Goal: Task Accomplishment & Management: Complete application form

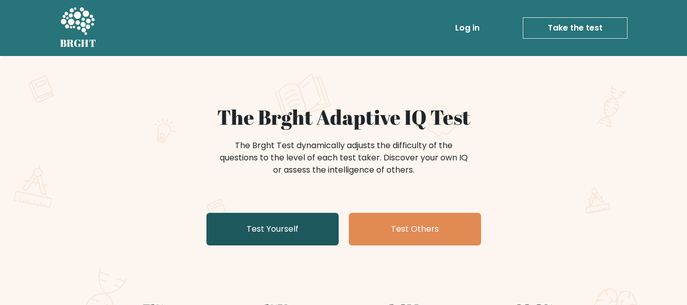
click at [297, 227] on link "Test Yourself" at bounding box center [273, 229] width 132 height 33
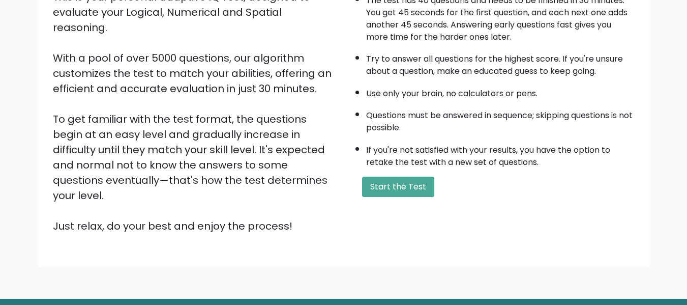
scroll to position [137, 0]
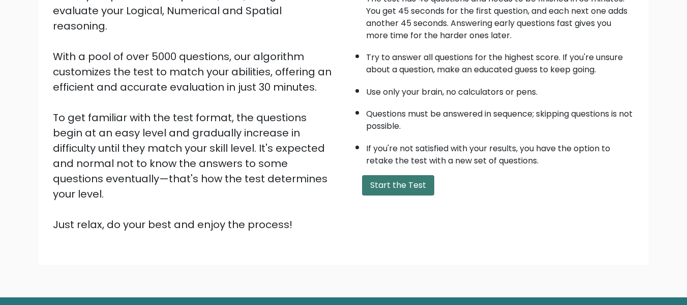
click at [417, 178] on button "Start the Test" at bounding box center [398, 185] width 72 height 20
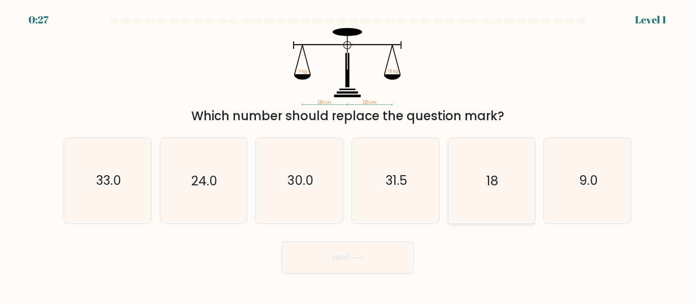
click at [500, 175] on icon "18" at bounding box center [491, 180] width 85 height 85
click at [348, 155] on input "e. 18" at bounding box center [347, 154] width 1 height 3
radio input "true"
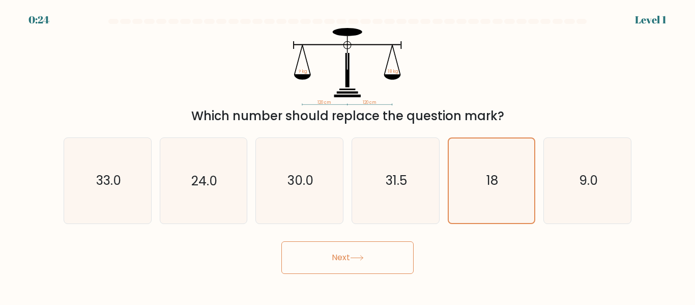
click at [373, 256] on button "Next" at bounding box center [347, 257] width 132 height 33
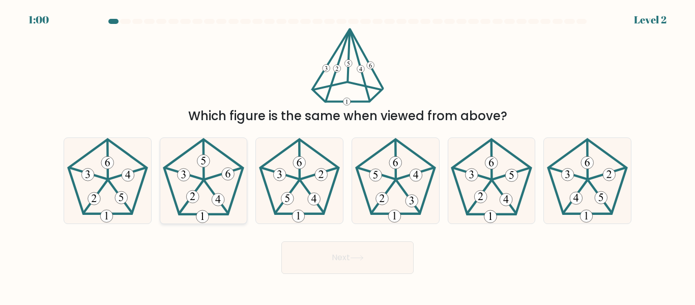
click at [194, 180] on icon at bounding box center [203, 180] width 85 height 85
click at [347, 155] on input "b." at bounding box center [347, 154] width 1 height 3
radio input "true"
click at [371, 259] on button "Next" at bounding box center [347, 257] width 132 height 33
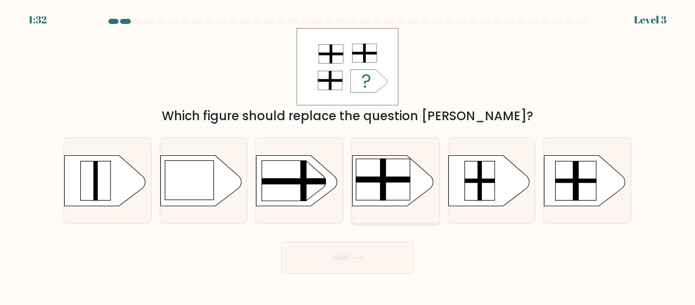
click at [396, 184] on rect at bounding box center [383, 180] width 54 height 42
click at [348, 155] on input "d." at bounding box center [347, 154] width 1 height 3
radio input "true"
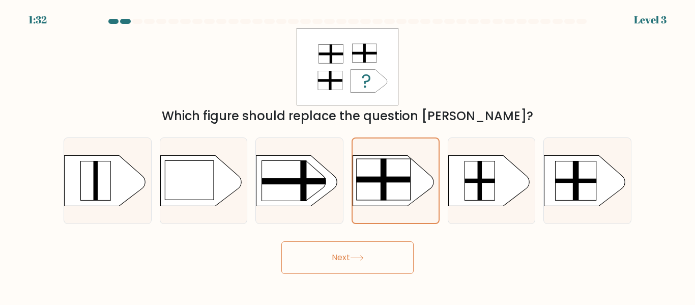
click at [365, 263] on button "Next" at bounding box center [347, 257] width 132 height 33
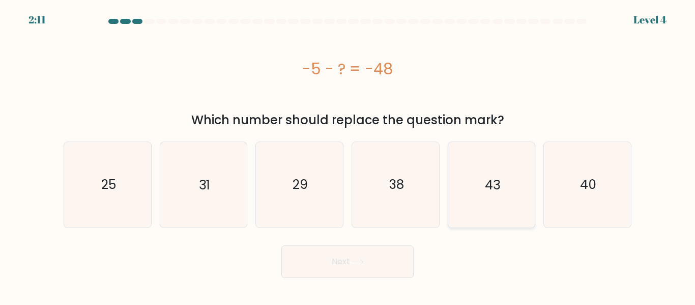
click at [499, 194] on icon "43" at bounding box center [491, 184] width 85 height 85
click at [348, 155] on input "e. 43" at bounding box center [347, 154] width 1 height 3
radio input "true"
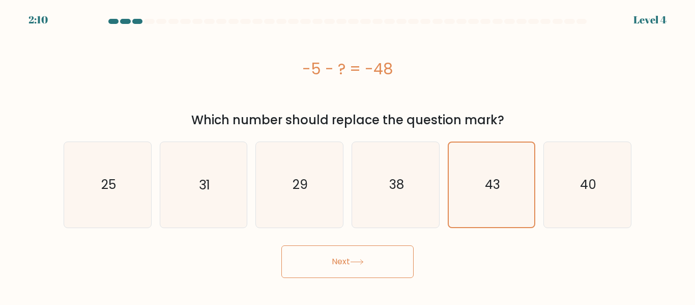
click at [372, 256] on button "Next" at bounding box center [347, 261] width 132 height 33
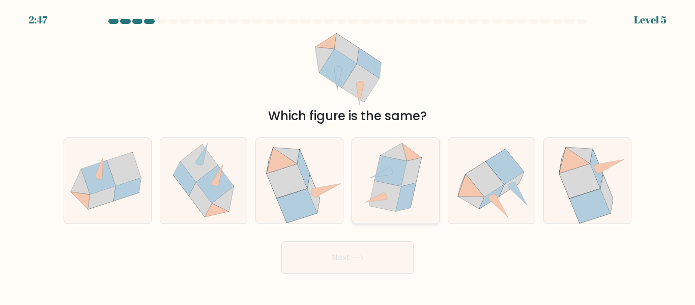
click at [387, 179] on icon at bounding box center [391, 171] width 32 height 31
click at [348, 155] on input "d." at bounding box center [347, 154] width 1 height 3
radio input "true"
click at [353, 255] on icon at bounding box center [357, 258] width 14 height 6
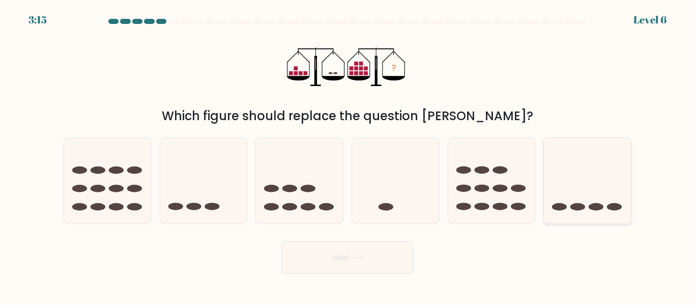
click at [593, 181] on icon at bounding box center [587, 180] width 87 height 72
click at [348, 155] on input "f." at bounding box center [347, 154] width 1 height 3
radio input "true"
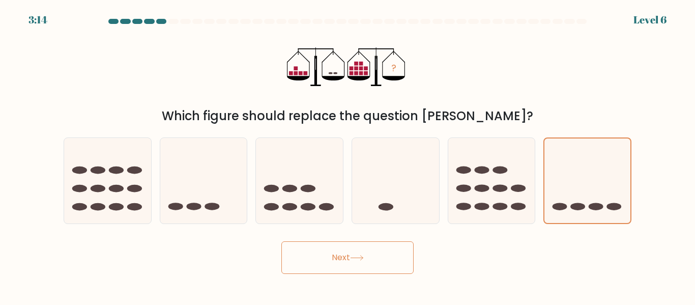
click at [336, 259] on button "Next" at bounding box center [347, 257] width 132 height 33
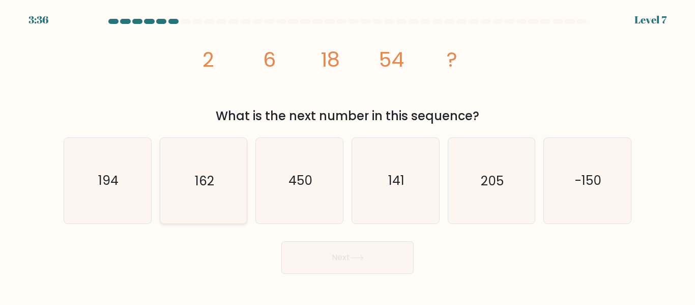
click at [204, 165] on icon "162" at bounding box center [203, 180] width 85 height 85
click at [347, 155] on input "b. 162" at bounding box center [347, 154] width 1 height 3
radio input "true"
click at [329, 265] on button "Next" at bounding box center [347, 257] width 132 height 33
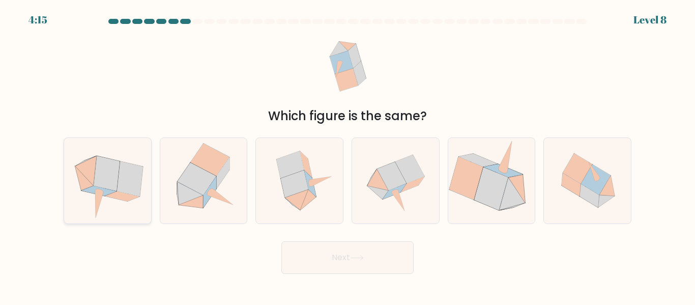
click at [131, 180] on icon at bounding box center [130, 178] width 26 height 35
click at [347, 155] on input "a." at bounding box center [347, 154] width 1 height 3
radio input "true"
click at [410, 196] on icon at bounding box center [395, 180] width 85 height 85
click at [348, 155] on input "d." at bounding box center [347, 154] width 1 height 3
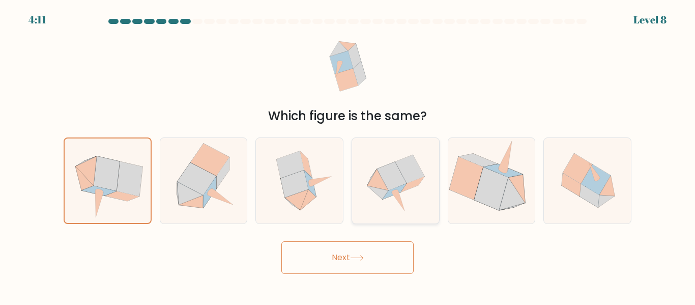
radio input "true"
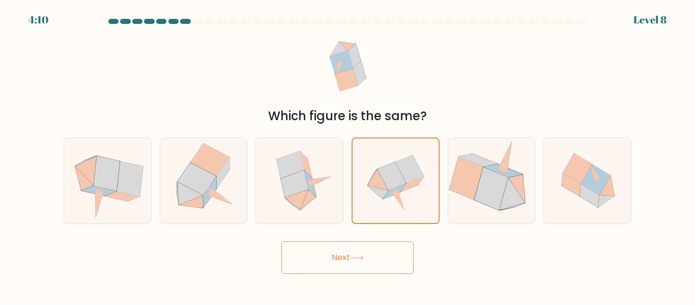
click at [356, 264] on button "Next" at bounding box center [347, 257] width 132 height 33
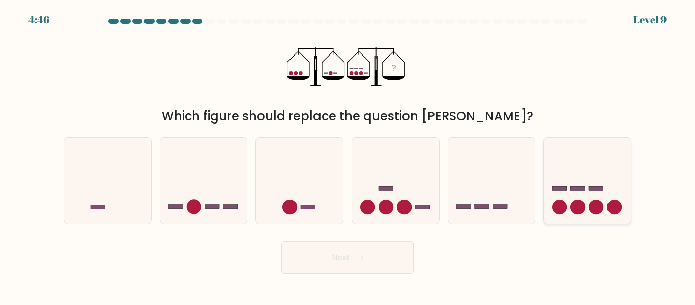
click at [583, 191] on icon at bounding box center [587, 180] width 87 height 72
click at [348, 155] on input "f." at bounding box center [347, 154] width 1 height 3
radio input "true"
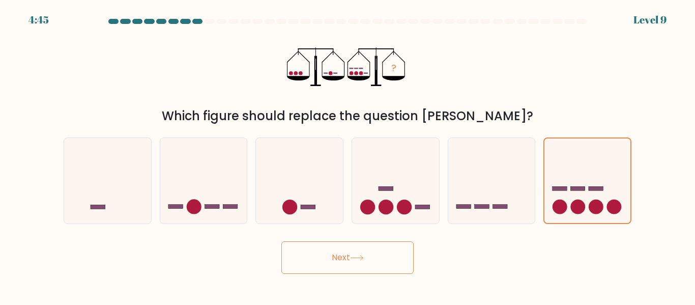
click at [333, 268] on button "Next" at bounding box center [347, 257] width 132 height 33
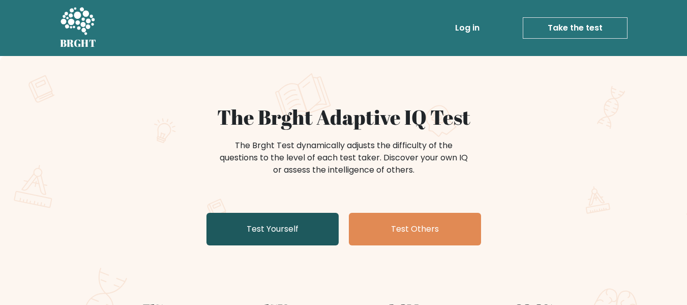
click at [318, 230] on link "Test Yourself" at bounding box center [273, 229] width 132 height 33
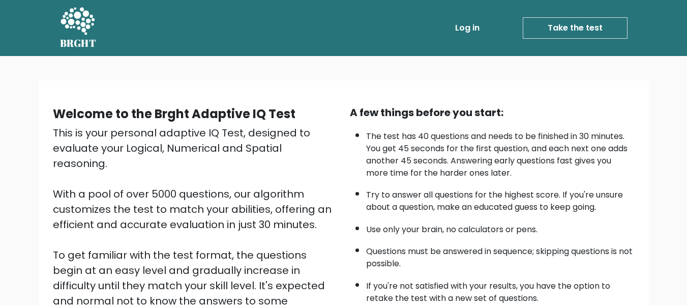
scroll to position [161, 0]
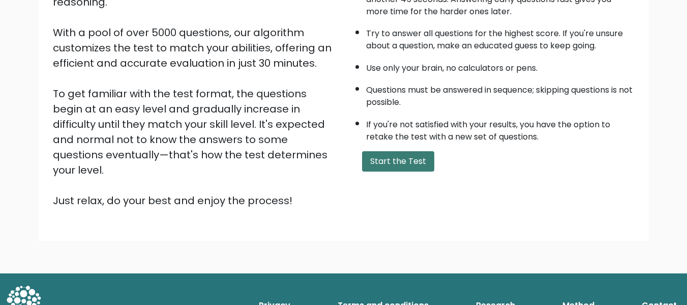
click at [410, 152] on button "Start the Test" at bounding box center [398, 161] width 72 height 20
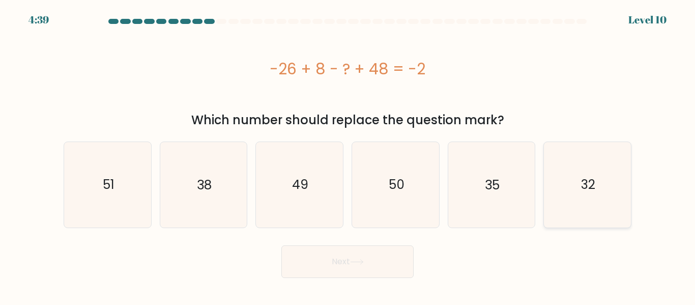
click at [600, 168] on icon "32" at bounding box center [587, 184] width 85 height 85
click at [348, 155] on input "f. 32" at bounding box center [347, 154] width 1 height 3
radio input "true"
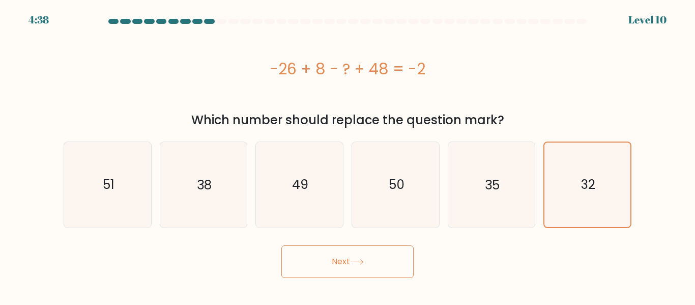
click at [345, 269] on button "Next" at bounding box center [347, 261] width 132 height 33
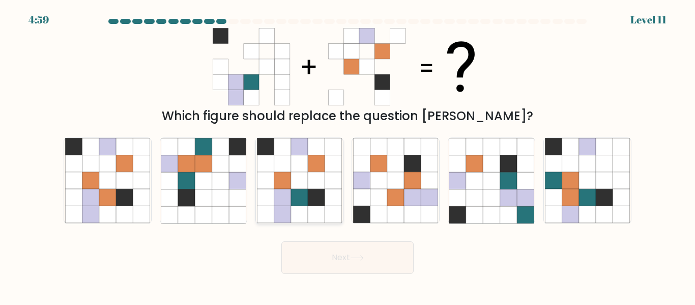
click at [317, 155] on icon at bounding box center [316, 146] width 17 height 17
click at [347, 155] on input "c." at bounding box center [347, 154] width 1 height 3
radio input "true"
click at [334, 256] on button "Next" at bounding box center [347, 257] width 132 height 33
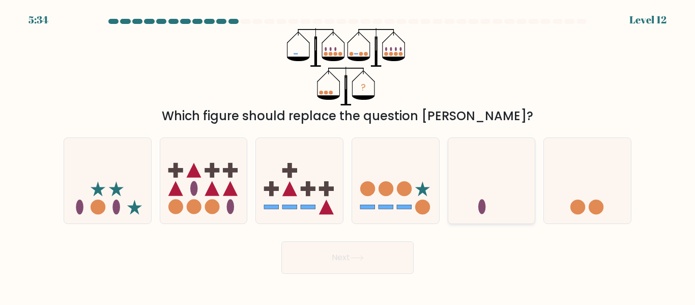
click at [510, 172] on icon at bounding box center [491, 180] width 87 height 72
click at [348, 155] on input "e." at bounding box center [347, 154] width 1 height 3
radio input "true"
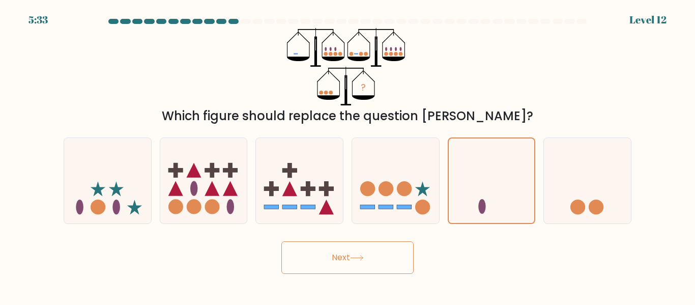
click at [388, 259] on button "Next" at bounding box center [347, 257] width 132 height 33
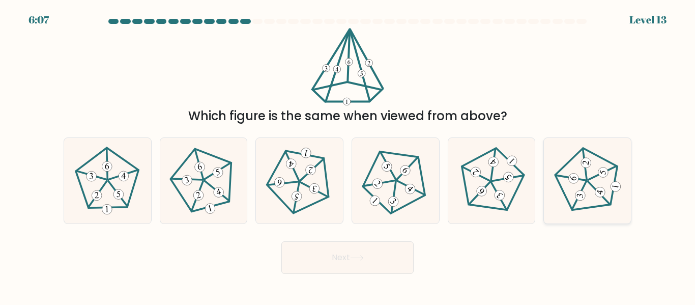
click at [608, 155] on icon at bounding box center [588, 181] width 68 height 68
click at [348, 155] on input "f." at bounding box center [347, 154] width 1 height 3
radio input "true"
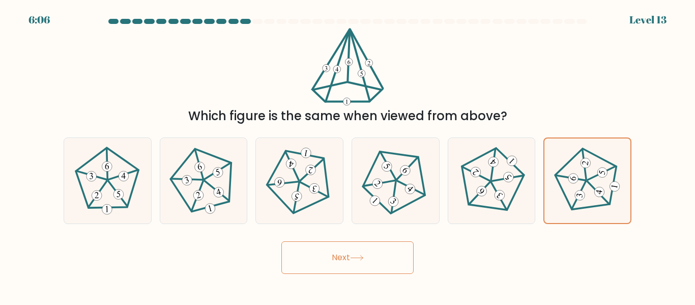
click at [347, 273] on button "Next" at bounding box center [347, 257] width 132 height 33
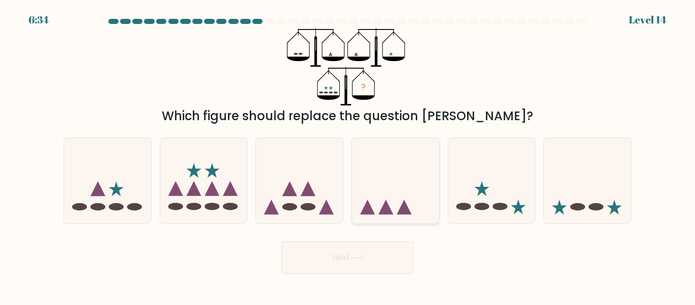
click at [395, 165] on icon at bounding box center [395, 180] width 87 height 72
click at [348, 155] on input "d." at bounding box center [347, 154] width 1 height 3
radio input "true"
click at [359, 253] on button "Next" at bounding box center [347, 257] width 132 height 33
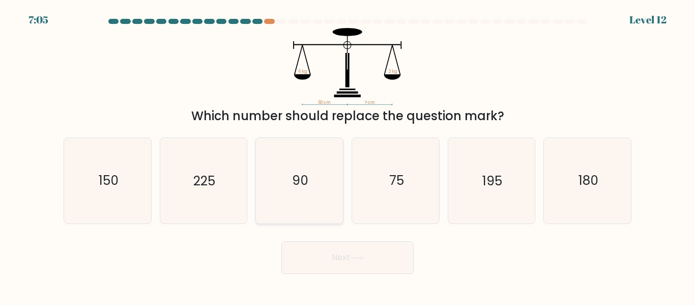
click at [335, 183] on icon "90" at bounding box center [299, 180] width 85 height 85
click at [347, 155] on input "c. 90" at bounding box center [347, 154] width 1 height 3
radio input "true"
click at [325, 269] on button "Next" at bounding box center [347, 257] width 132 height 33
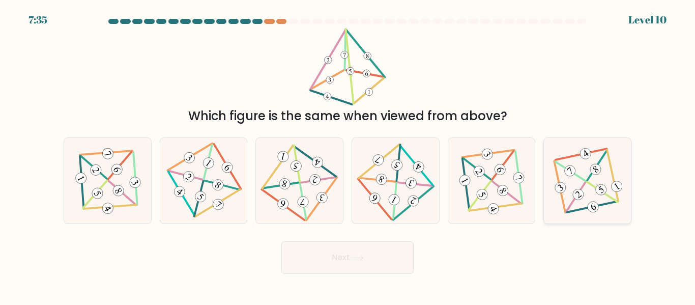
click at [561, 199] on icon at bounding box center [588, 181] width 70 height 68
click at [348, 155] on input "f." at bounding box center [347, 154] width 1 height 3
radio input "true"
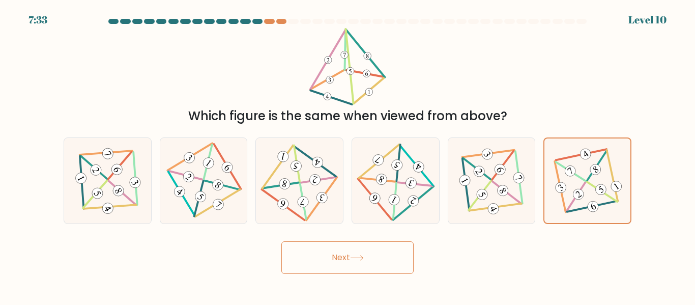
click at [327, 265] on button "Next" at bounding box center [347, 257] width 132 height 33
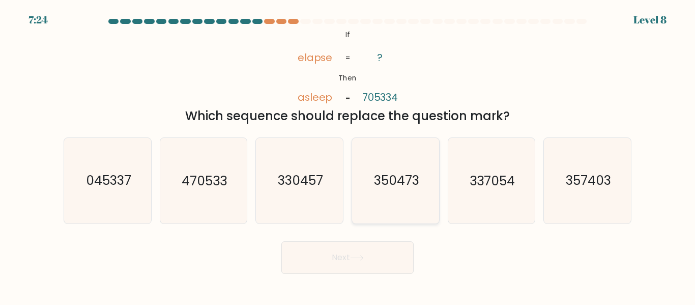
click at [387, 191] on icon "350473" at bounding box center [395, 180] width 85 height 85
click at [348, 155] on input "d. 350473" at bounding box center [347, 154] width 1 height 3
radio input "true"
click at [343, 252] on button "Next" at bounding box center [347, 257] width 132 height 33
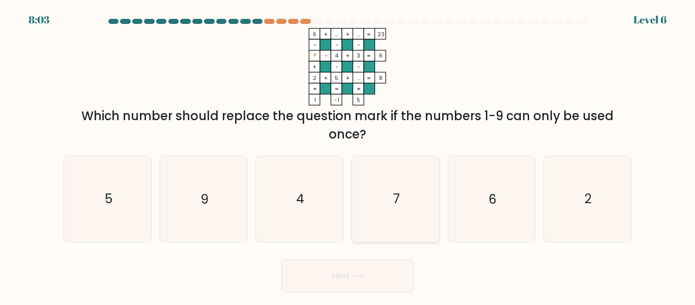
click at [412, 215] on icon "7" at bounding box center [395, 198] width 85 height 85
click at [348, 155] on input "d. 7" at bounding box center [347, 154] width 1 height 3
radio input "true"
click at [353, 277] on icon at bounding box center [357, 276] width 14 height 6
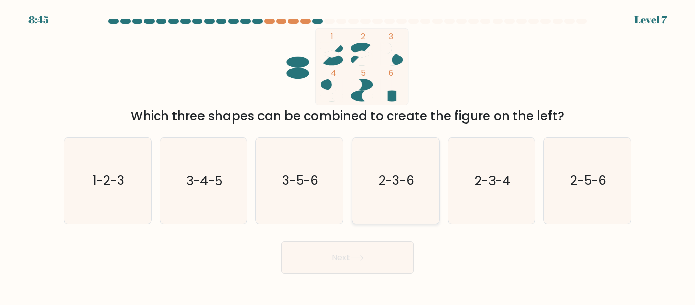
click at [367, 209] on icon "2-3-6" at bounding box center [395, 180] width 85 height 85
click at [348, 155] on input "d. 2-3-6" at bounding box center [347, 154] width 1 height 3
radio input "true"
click at [347, 269] on button "Next" at bounding box center [347, 257] width 132 height 33
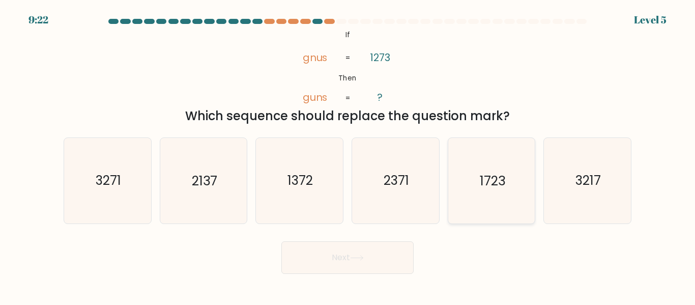
click at [490, 183] on text "1723" at bounding box center [492, 181] width 25 height 18
click at [348, 155] on input "e. 1723" at bounding box center [347, 154] width 1 height 3
radio input "true"
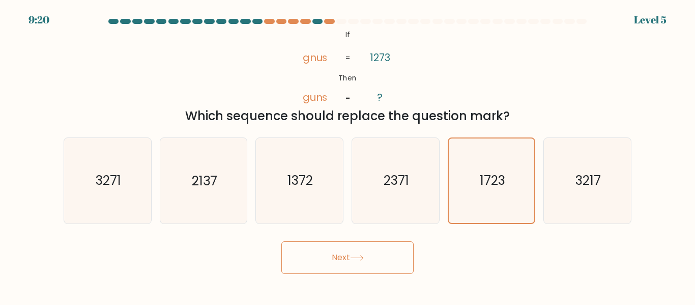
click at [344, 267] on button "Next" at bounding box center [347, 257] width 132 height 33
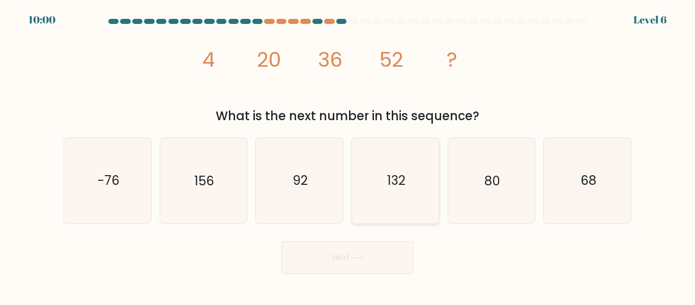
click at [418, 185] on icon "132" at bounding box center [395, 180] width 85 height 85
click at [348, 155] on input "d. 132" at bounding box center [347, 154] width 1 height 3
radio input "true"
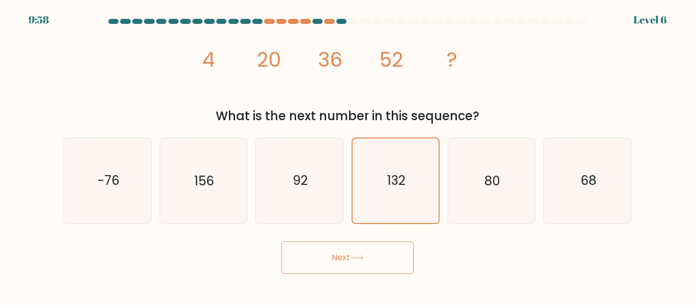
click at [341, 258] on button "Next" at bounding box center [347, 257] width 132 height 33
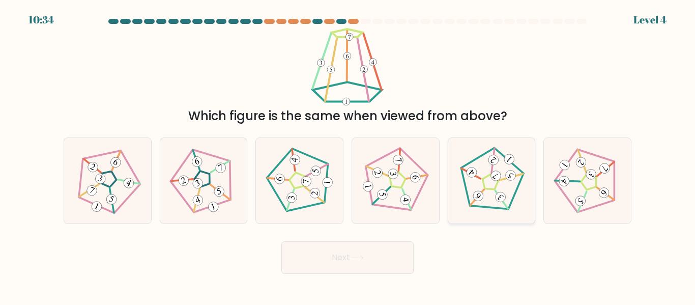
click at [460, 189] on icon at bounding box center [491, 181] width 68 height 68
click at [348, 155] on input "e." at bounding box center [347, 154] width 1 height 3
radio input "true"
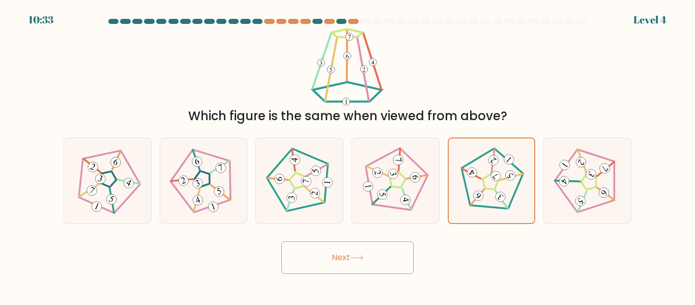
click at [337, 255] on button "Next" at bounding box center [347, 257] width 132 height 33
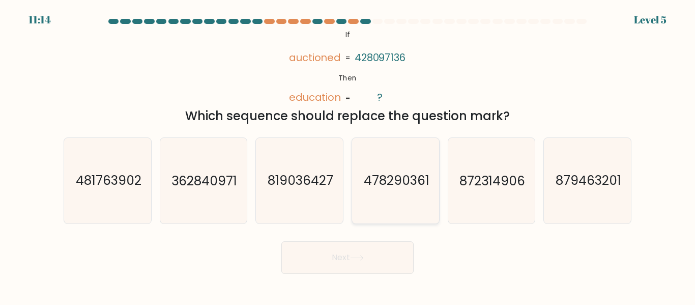
click at [409, 182] on text "478290361" at bounding box center [396, 181] width 66 height 18
click at [348, 155] on input "d. 478290361" at bounding box center [347, 154] width 1 height 3
radio input "true"
click at [350, 260] on button "Next" at bounding box center [347, 257] width 132 height 33
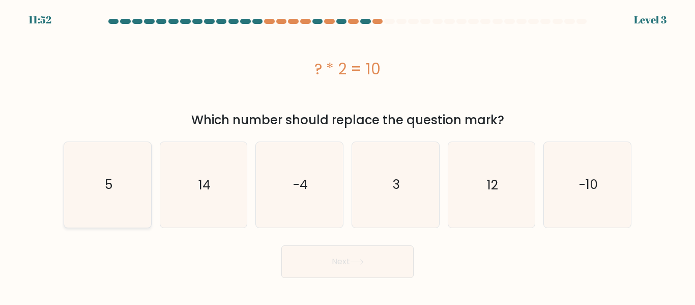
click at [128, 194] on icon "5" at bounding box center [107, 184] width 85 height 85
click at [347, 155] on input "a. 5" at bounding box center [347, 154] width 1 height 3
radio input "true"
click at [312, 249] on button "Next" at bounding box center [347, 261] width 132 height 33
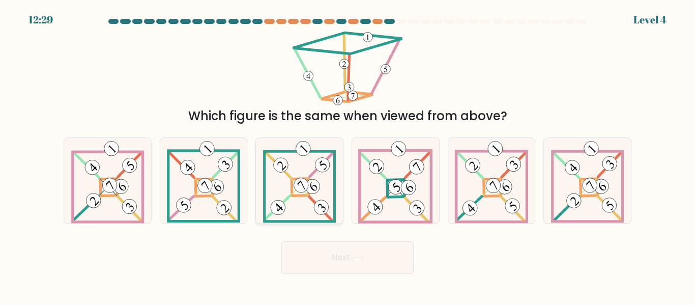
click at [311, 181] on 111 at bounding box center [312, 187] width 21 height 21
click at [347, 155] on input "c." at bounding box center [347, 154] width 1 height 3
radio input "true"
click at [320, 250] on button "Next" at bounding box center [347, 257] width 132 height 33
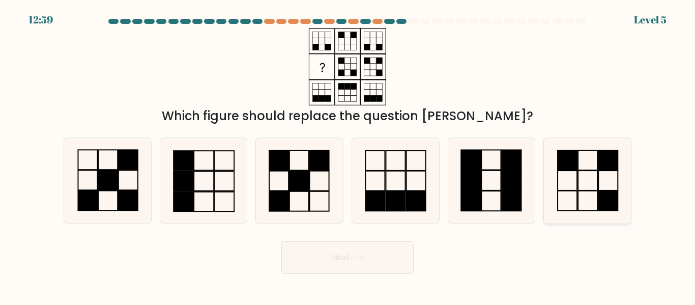
click at [561, 176] on icon at bounding box center [587, 180] width 85 height 85
click at [348, 155] on input "f." at bounding box center [347, 154] width 1 height 3
radio input "true"
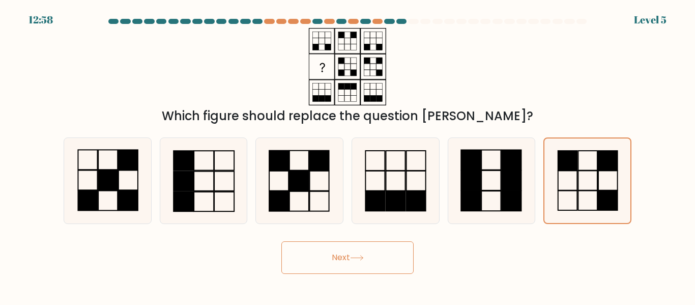
click at [347, 262] on button "Next" at bounding box center [347, 257] width 132 height 33
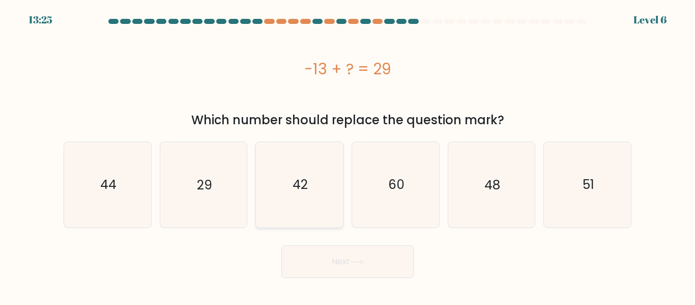
click at [313, 210] on icon "42" at bounding box center [299, 184] width 85 height 85
click at [347, 155] on input "c. 42" at bounding box center [347, 154] width 1 height 3
radio input "true"
click at [332, 271] on button "Next" at bounding box center [347, 261] width 132 height 33
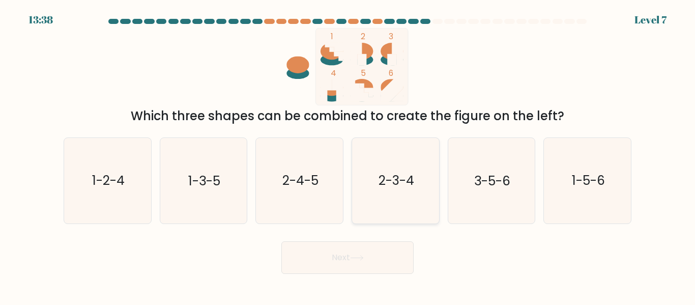
click at [410, 189] on text "2-3-4" at bounding box center [397, 181] width 36 height 18
click at [348, 155] on input "d. 2-3-4" at bounding box center [347, 154] width 1 height 3
radio input "true"
click at [361, 266] on button "Next" at bounding box center [347, 257] width 132 height 33
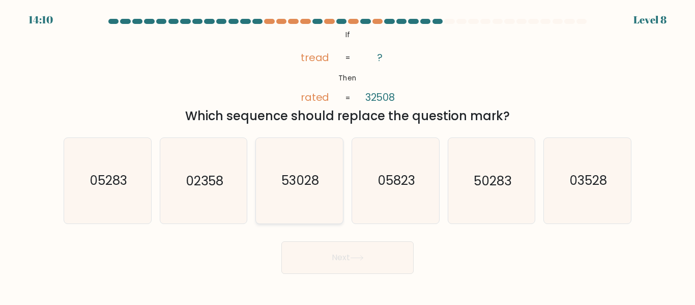
click at [323, 189] on icon "53028" at bounding box center [299, 180] width 85 height 85
click at [347, 155] on input "c. 53028" at bounding box center [347, 154] width 1 height 3
radio input "true"
click at [339, 255] on button "Next" at bounding box center [347, 257] width 132 height 33
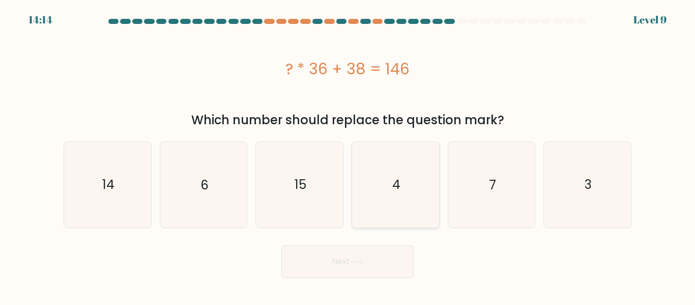
click at [431, 179] on icon "4" at bounding box center [395, 184] width 85 height 85
click at [348, 155] on input "d. 4" at bounding box center [347, 154] width 1 height 3
radio input "true"
click at [350, 252] on button "Next" at bounding box center [347, 261] width 132 height 33
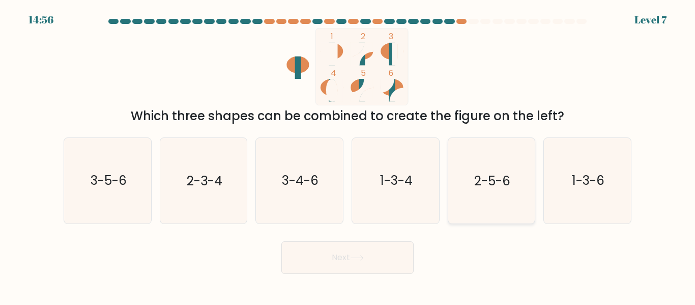
click at [466, 172] on icon "2-5-6" at bounding box center [491, 180] width 85 height 85
click at [348, 155] on input "e. 2-5-6" at bounding box center [347, 154] width 1 height 3
radio input "true"
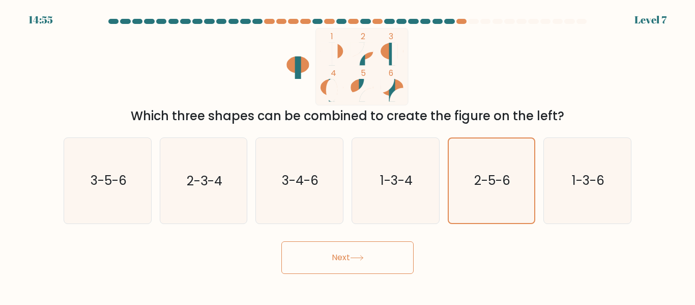
click at [391, 241] on button "Next" at bounding box center [347, 257] width 132 height 33
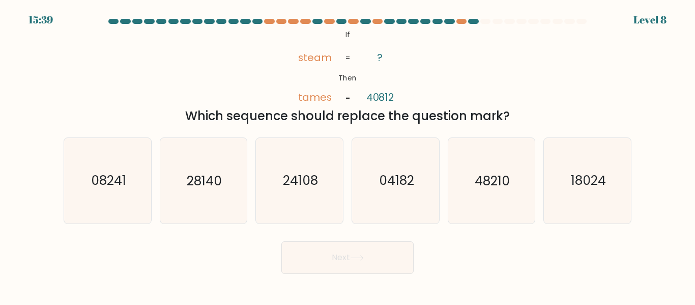
click at [287, 180] on text "24108" at bounding box center [300, 181] width 35 height 18
click at [347, 155] on input "c. 24108" at bounding box center [347, 154] width 1 height 3
radio input "true"
click at [310, 255] on button "Next" at bounding box center [347, 257] width 132 height 33
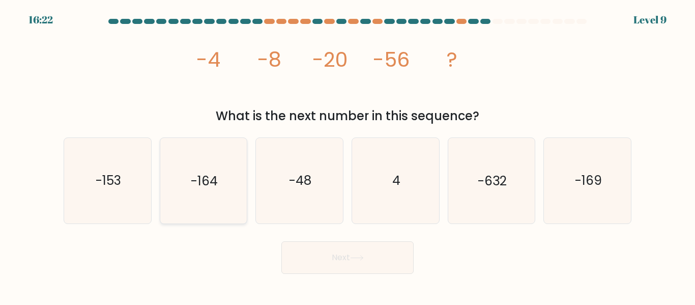
click at [190, 199] on icon "-164" at bounding box center [203, 180] width 85 height 85
click at [347, 155] on input "b. -164" at bounding box center [347, 154] width 1 height 3
radio input "true"
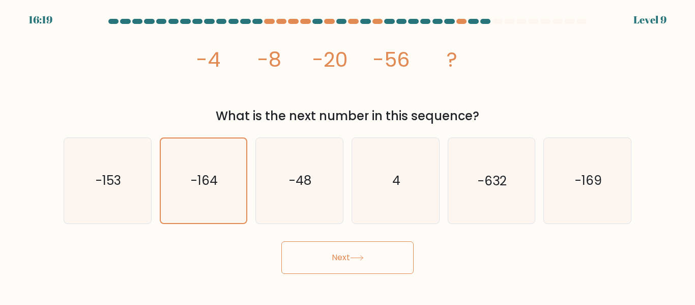
click at [307, 258] on button "Next" at bounding box center [347, 257] width 132 height 33
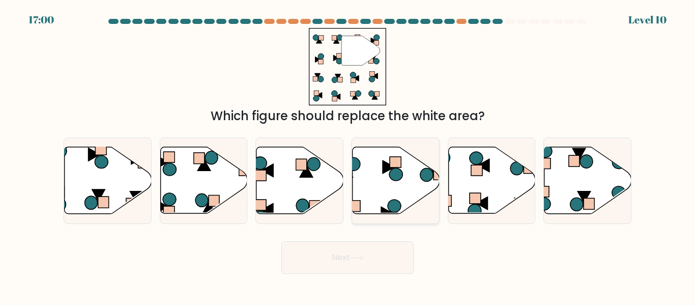
click at [388, 186] on icon at bounding box center [396, 180] width 87 height 67
click at [348, 155] on input "d." at bounding box center [347, 154] width 1 height 3
radio input "true"
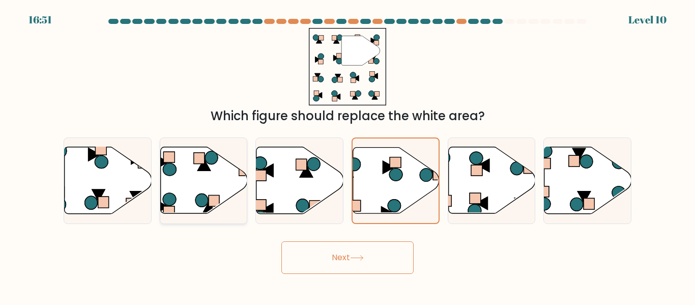
click at [220, 170] on icon at bounding box center [203, 180] width 87 height 67
click at [347, 155] on input "b." at bounding box center [347, 154] width 1 height 3
radio input "true"
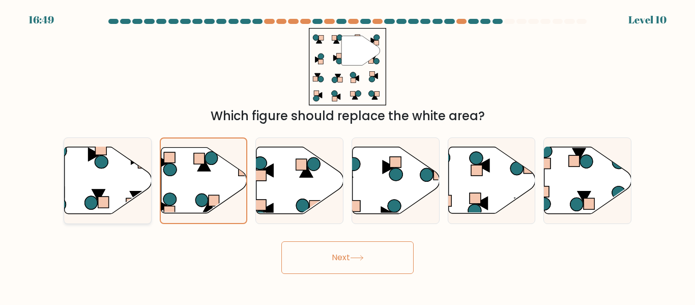
click at [106, 196] on icon at bounding box center [108, 180] width 87 height 67
click at [347, 155] on input "a." at bounding box center [347, 154] width 1 height 3
radio input "true"
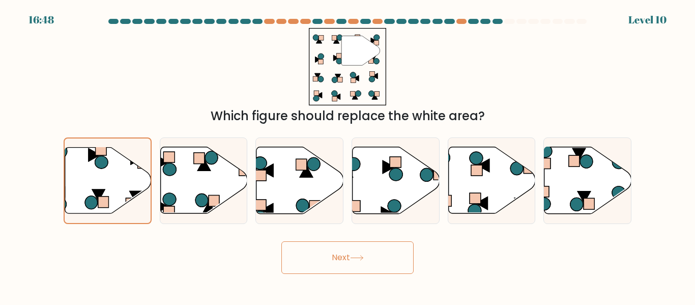
click at [307, 256] on button "Next" at bounding box center [347, 257] width 132 height 33
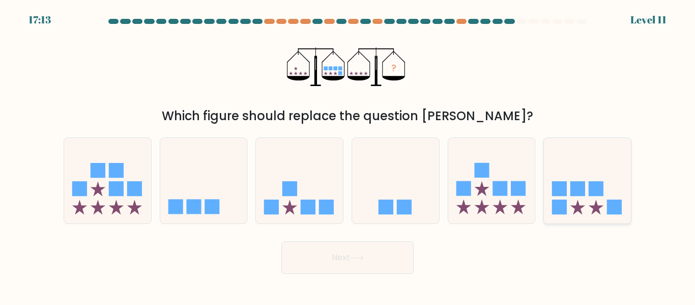
click at [589, 195] on rect at bounding box center [596, 188] width 15 height 15
click at [348, 155] on input "f." at bounding box center [347, 154] width 1 height 3
radio input "true"
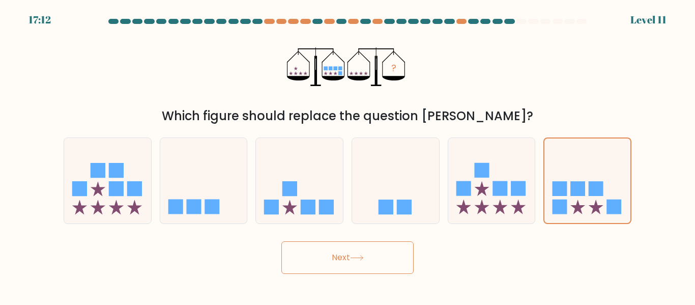
click at [344, 263] on button "Next" at bounding box center [347, 257] width 132 height 33
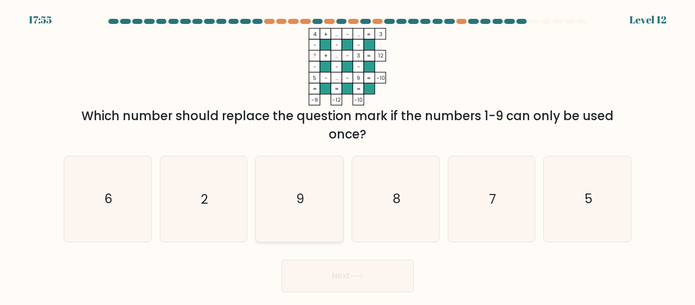
click at [255, 221] on div "9" at bounding box center [299, 199] width 88 height 86
click at [347, 155] on input "c. 9" at bounding box center [347, 154] width 1 height 3
radio input "true"
click at [343, 261] on button "Next" at bounding box center [347, 275] width 132 height 33
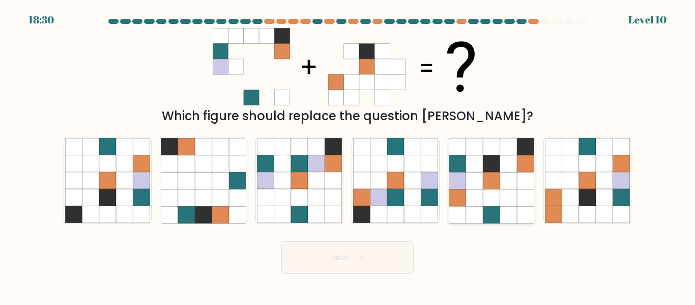
click at [515, 172] on icon at bounding box center [508, 180] width 17 height 17
click at [348, 155] on input "e." at bounding box center [347, 154] width 1 height 3
radio input "true"
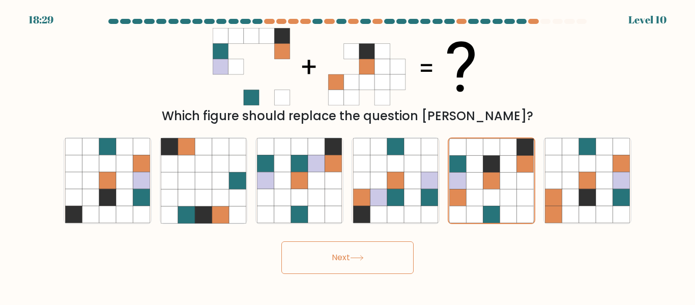
click at [395, 258] on button "Next" at bounding box center [347, 257] width 132 height 33
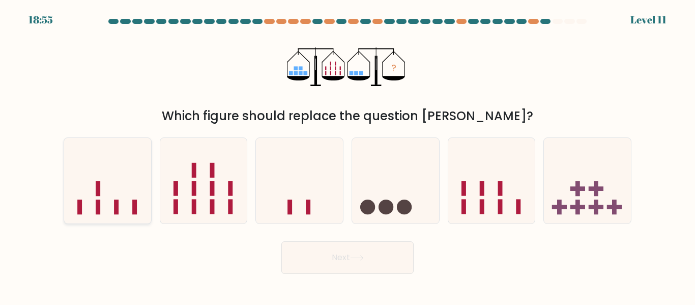
click at [131, 183] on icon at bounding box center [107, 180] width 87 height 72
click at [347, 155] on input "a." at bounding box center [347, 154] width 1 height 3
radio input "true"
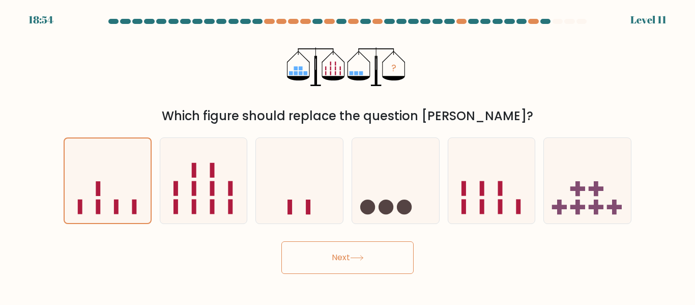
click at [311, 264] on button "Next" at bounding box center [347, 257] width 132 height 33
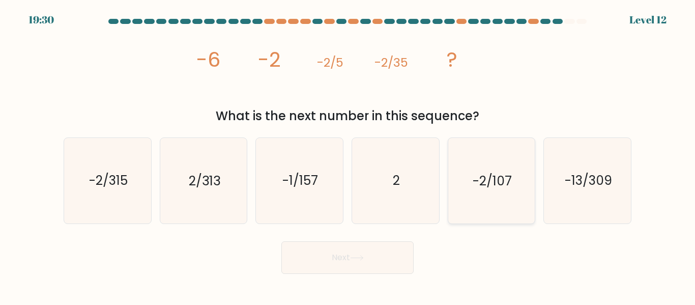
click at [508, 170] on icon "-2/107" at bounding box center [491, 180] width 85 height 85
click at [348, 155] on input "e. -2/107" at bounding box center [347, 154] width 1 height 3
radio input "true"
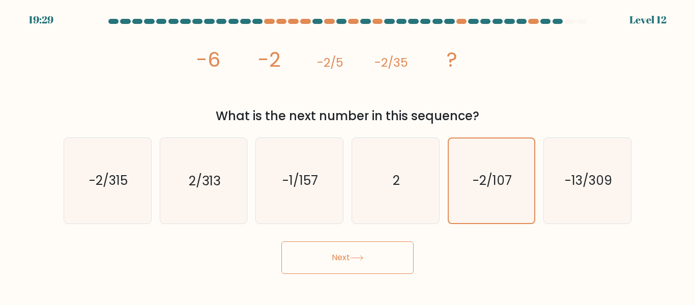
click at [367, 254] on button "Next" at bounding box center [347, 257] width 132 height 33
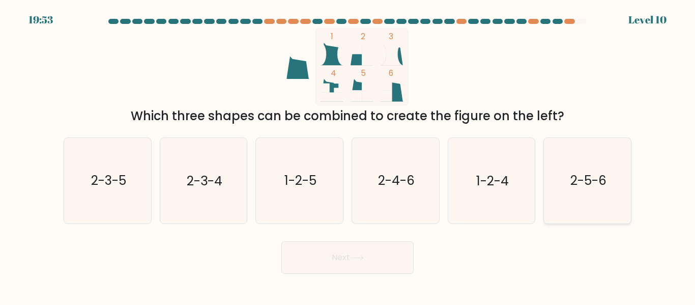
click at [583, 197] on icon "2-5-6" at bounding box center [587, 180] width 85 height 85
click at [348, 155] on input "f. 2-5-6" at bounding box center [347, 154] width 1 height 3
radio input "true"
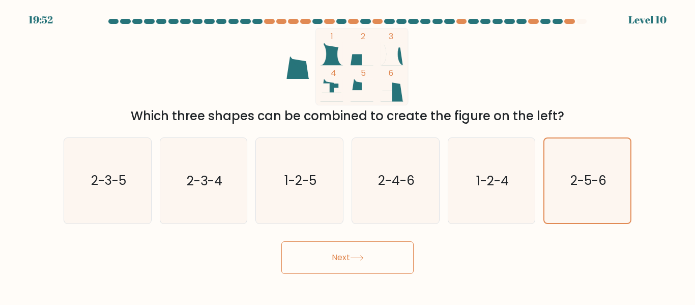
click at [352, 254] on button "Next" at bounding box center [347, 257] width 132 height 33
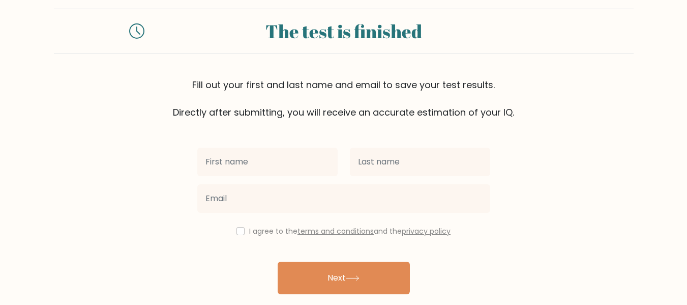
scroll to position [14, 0]
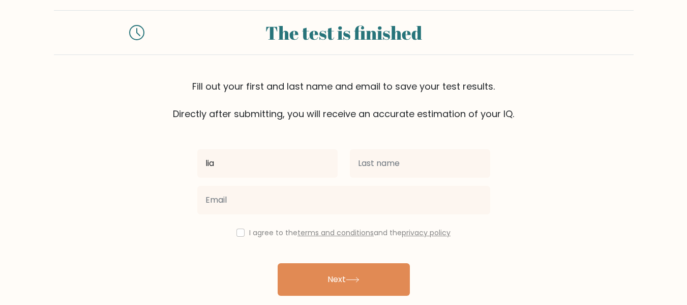
type input "lia"
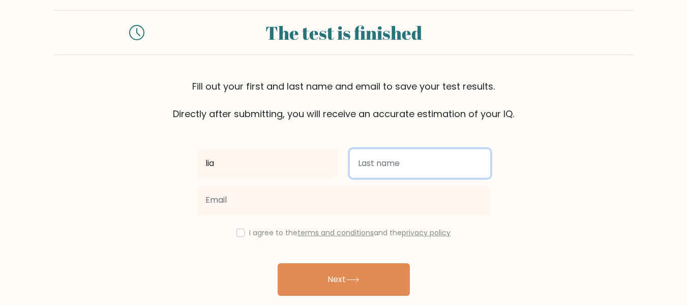
click at [364, 175] on input "text" at bounding box center [420, 163] width 140 height 28
type input "[PERSON_NAME]"
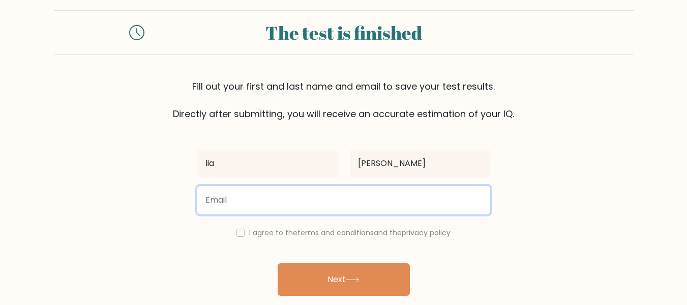
click at [344, 188] on input "email" at bounding box center [343, 200] width 293 height 28
type input "[EMAIL_ADDRESS][DOMAIN_NAME]"
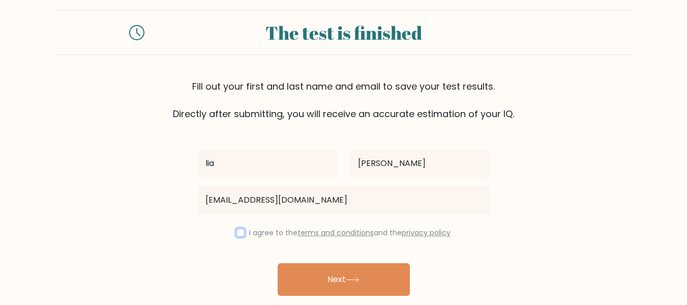
click at [239, 229] on input "checkbox" at bounding box center [241, 232] width 8 height 8
checkbox input "true"
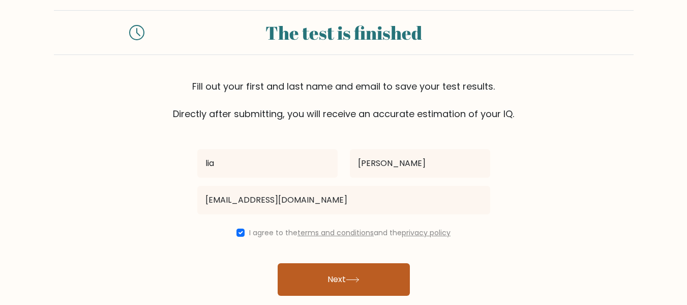
click at [322, 281] on button "Next" at bounding box center [344, 279] width 132 height 33
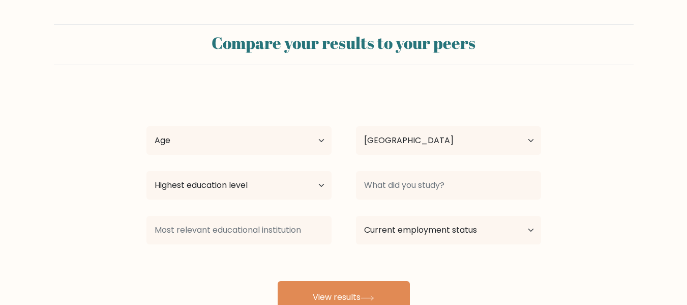
select select "LK"
click at [322, 141] on select "Age Under [DEMOGRAPHIC_DATA] [DEMOGRAPHIC_DATA] [DEMOGRAPHIC_DATA] [DEMOGRAPHIC…" at bounding box center [239, 140] width 185 height 28
select select "18_24"
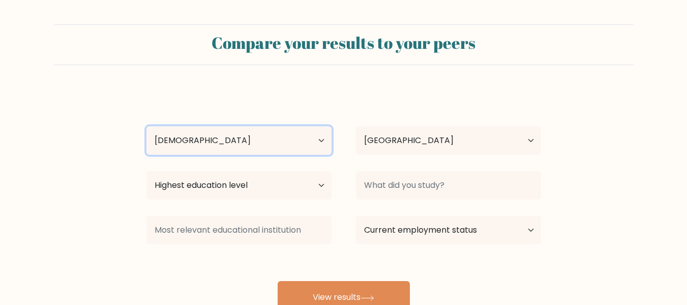
click at [147, 126] on select "Age Under [DEMOGRAPHIC_DATA] [DEMOGRAPHIC_DATA] [DEMOGRAPHIC_DATA] [DEMOGRAPHIC…" at bounding box center [239, 140] width 185 height 28
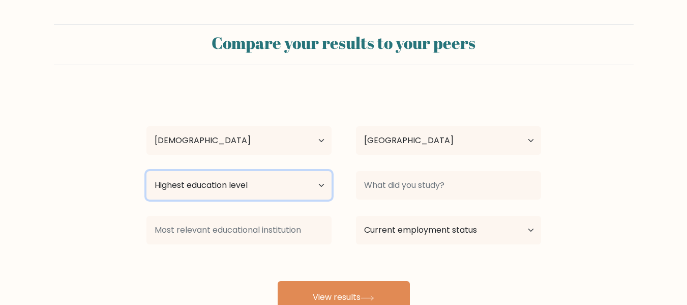
click at [321, 189] on select "Highest education level No schooling Primary Lower Secondary Upper Secondary Oc…" at bounding box center [239, 185] width 185 height 28
select select "bachelors_degree"
click at [147, 171] on select "Highest education level No schooling Primary Lower Secondary Upper Secondary Oc…" at bounding box center [239, 185] width 185 height 28
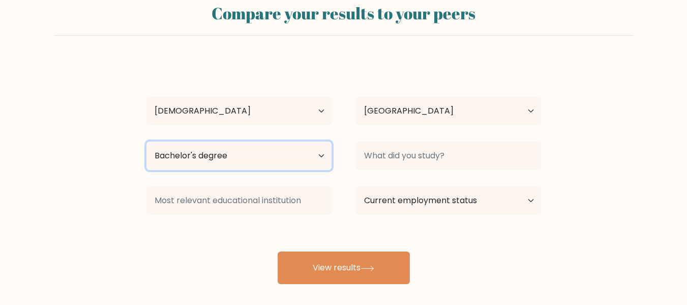
scroll to position [32, 0]
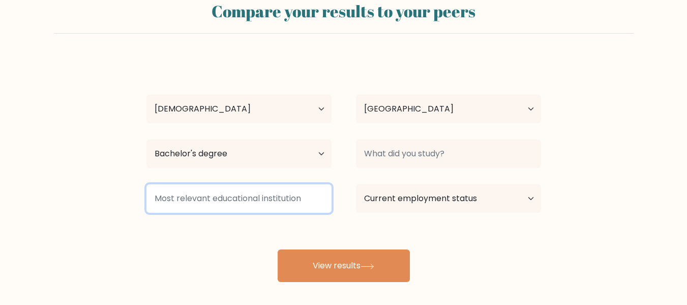
click at [296, 198] on input at bounding box center [239, 198] width 185 height 28
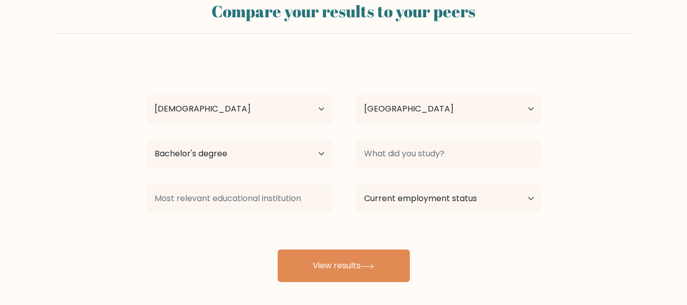
click at [342, 199] on div at bounding box center [239, 198] width 210 height 37
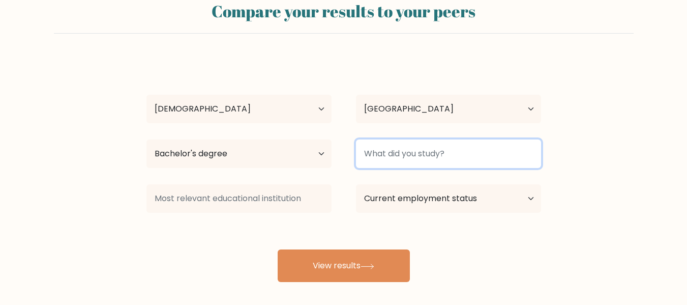
click at [438, 145] on input at bounding box center [448, 153] width 185 height 28
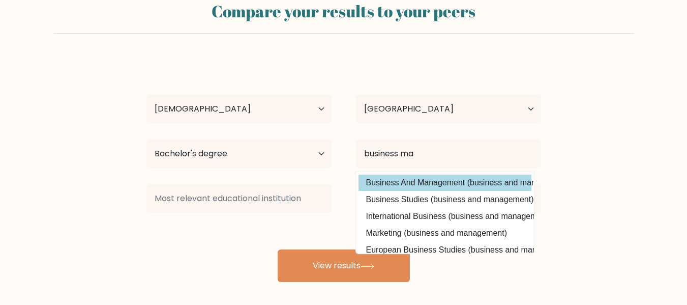
click at [424, 185] on div "lia Bernard Age Under 18 years old 18-24 years old 25-34 years old 35-44 years …" at bounding box center [343, 170] width 407 height 224
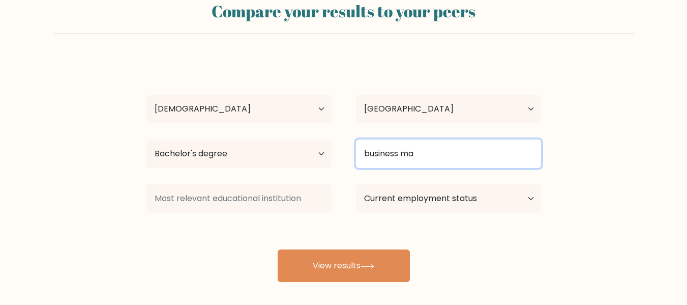
click at [424, 157] on input "business ma" at bounding box center [448, 153] width 185 height 28
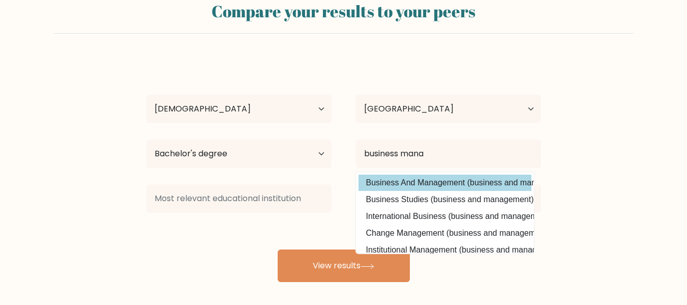
click at [426, 180] on div "lia Bernard Age Under 18 years old 18-24 years old 25-34 years old 35-44 years …" at bounding box center [343, 170] width 407 height 224
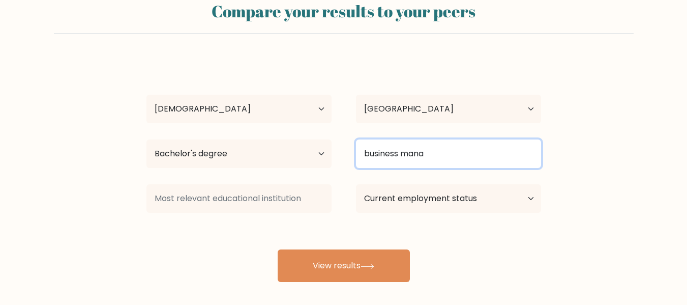
click at [431, 153] on input "business mana" at bounding box center [448, 153] width 185 height 28
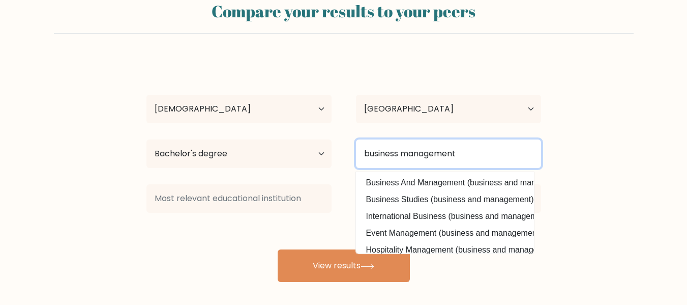
type input "business management"
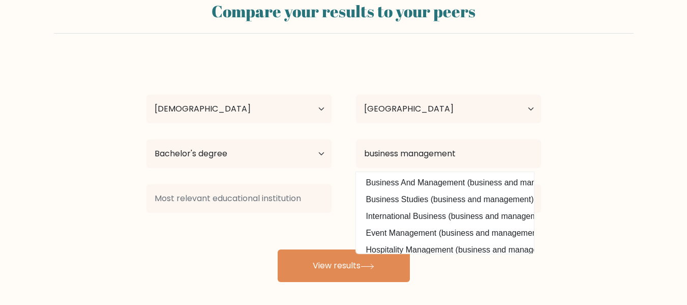
click at [486, 185] on div "lia Bernard Age Under 18 years old 18-24 years old 25-34 years old 35-44 years …" at bounding box center [343, 170] width 407 height 224
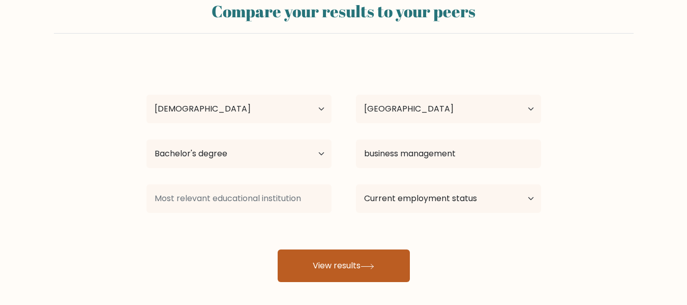
click at [372, 255] on button "View results" at bounding box center [344, 265] width 132 height 33
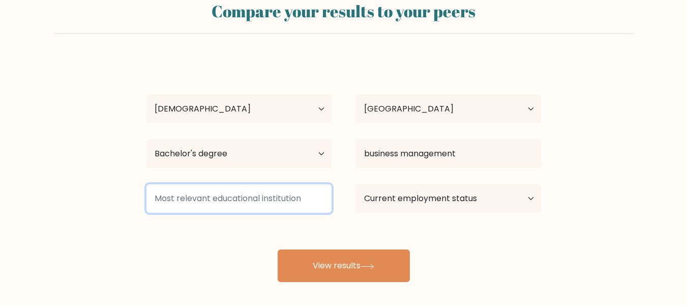
click at [238, 192] on input at bounding box center [239, 198] width 185 height 28
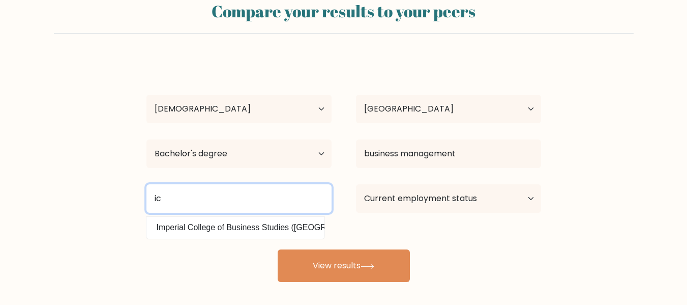
type input "i"
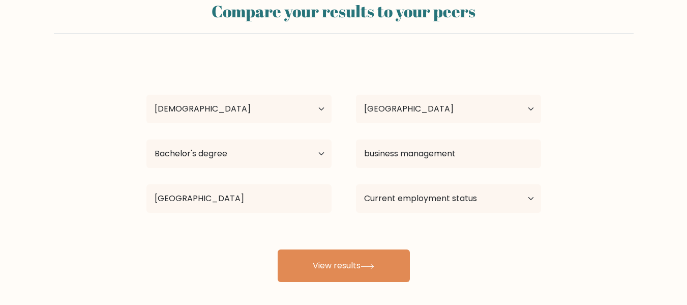
click at [253, 231] on div "lia Bernard Age Under 18 years old 18-24 years old 25-34 years old 35-44 years …" at bounding box center [343, 170] width 407 height 224
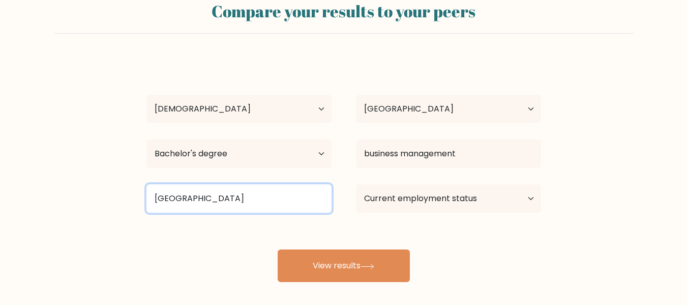
click at [239, 193] on input "cardiff" at bounding box center [239, 198] width 185 height 28
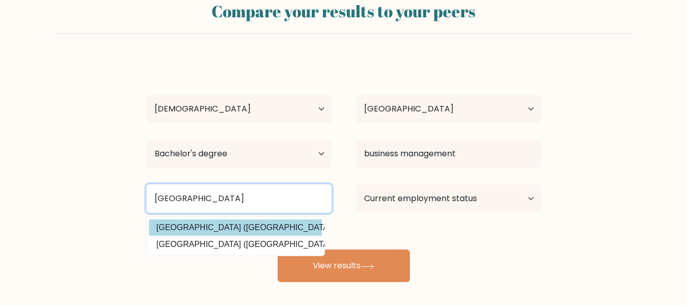
type input "cardiff"
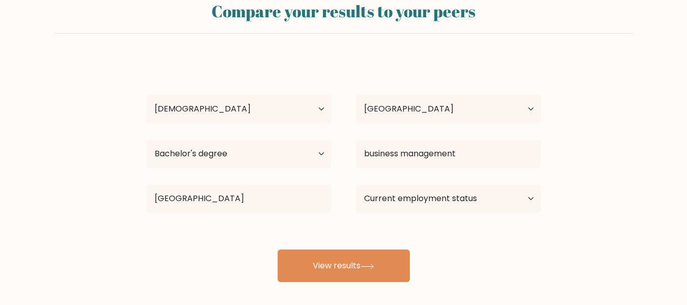
click at [225, 234] on div "lia Bernard Age Under 18 years old 18-24 years old 25-34 years old 35-44 years …" at bounding box center [343, 170] width 407 height 224
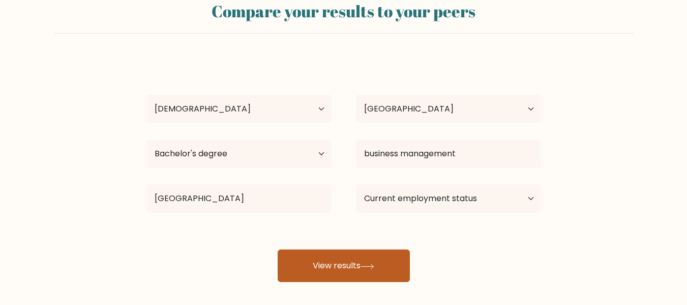
click at [327, 276] on button "View results" at bounding box center [344, 265] width 132 height 33
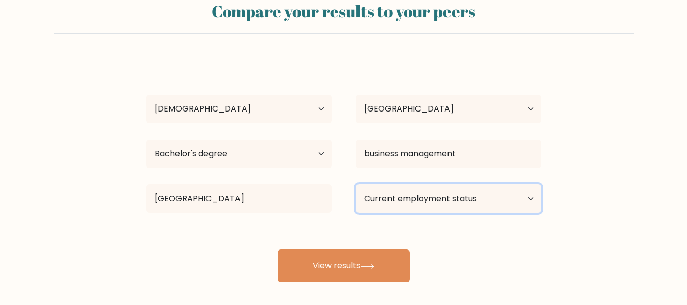
click at [402, 202] on select "Current employment status Employed Student Retired Other / prefer not to answer" at bounding box center [448, 198] width 185 height 28
select select "student"
click at [356, 184] on select "Current employment status Employed Student Retired Other / prefer not to answer" at bounding box center [448, 198] width 185 height 28
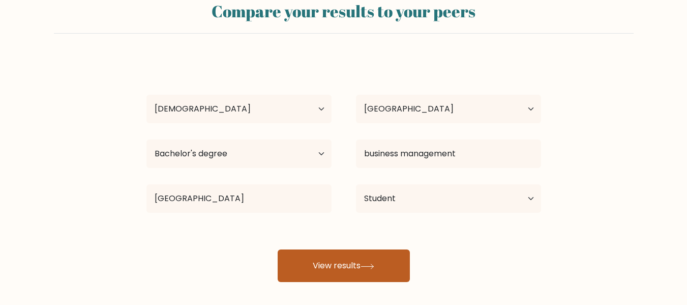
click at [343, 269] on button "View results" at bounding box center [344, 265] width 132 height 33
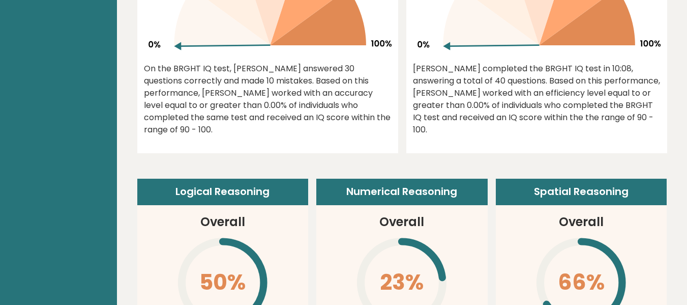
scroll to position [568, 0]
